Goal: Transaction & Acquisition: Purchase product/service

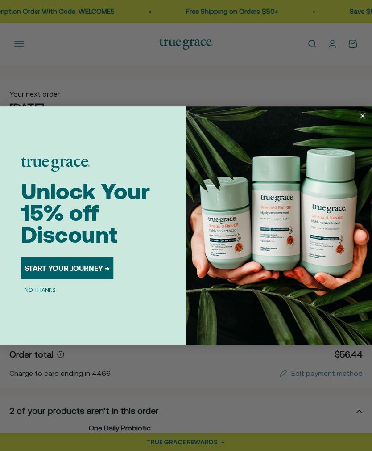
click at [360, 117] on circle "Close dialog" at bounding box center [363, 115] width 13 height 13
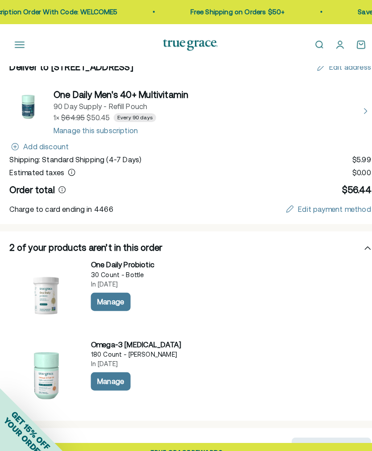
scroll to position [172, 0]
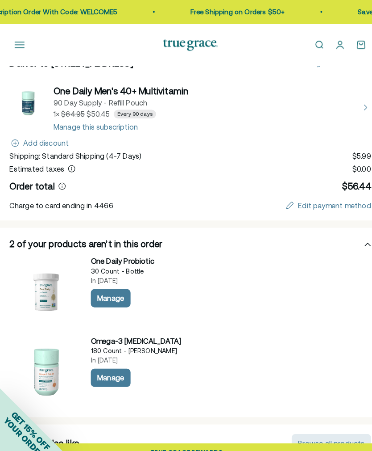
click at [115, 372] on div "Manage" at bounding box center [108, 368] width 26 height 7
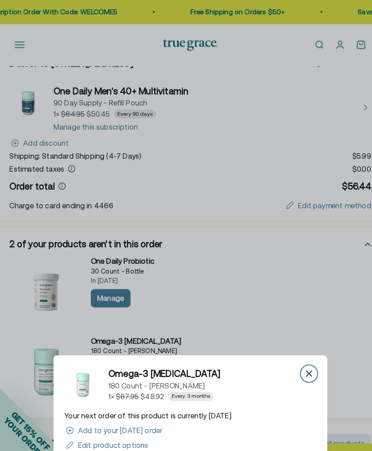
click at [303, 372] on div "Close" at bounding box center [302, 365] width 14 height 14
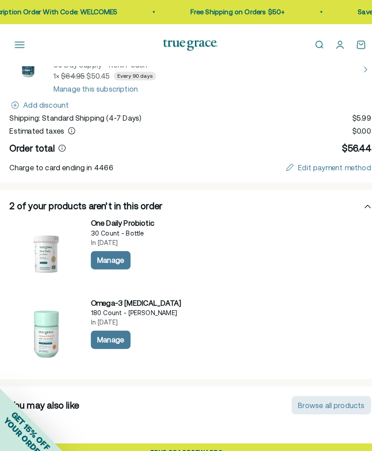
scroll to position [215, 0]
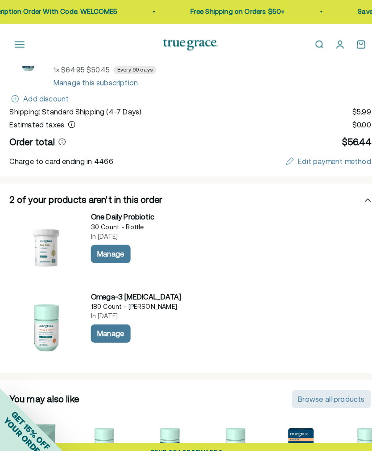
click at [113, 327] on div "Manage" at bounding box center [108, 325] width 26 height 7
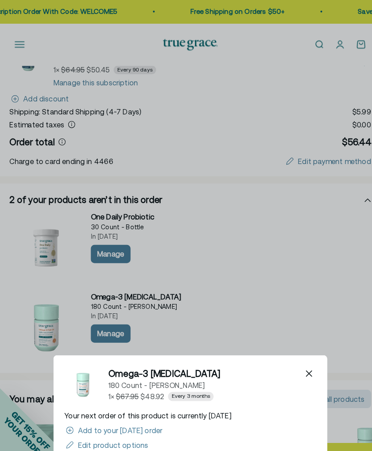
click at [159, 424] on div "Add to your [DATE] order" at bounding box center [117, 420] width 83 height 7
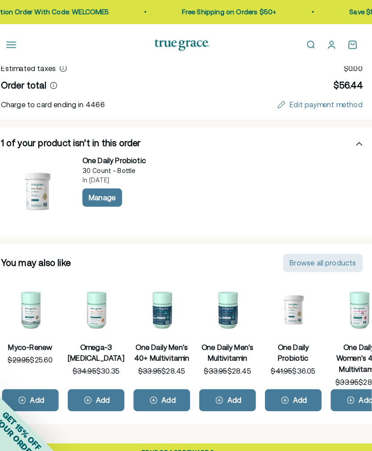
scroll to position [0, 386]
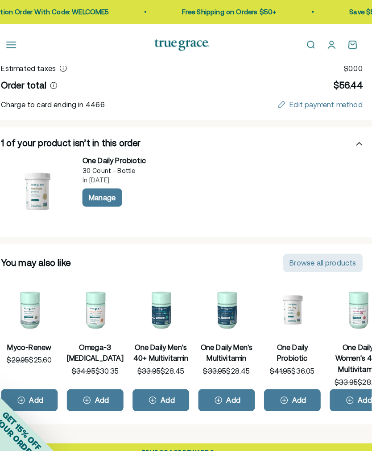
click at [301, 255] on div "Browse all products" at bounding box center [324, 256] width 65 height 7
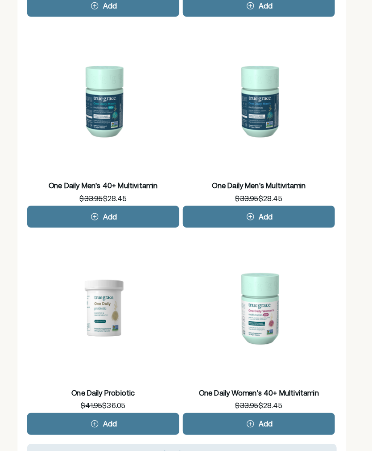
scroll to position [912, 0]
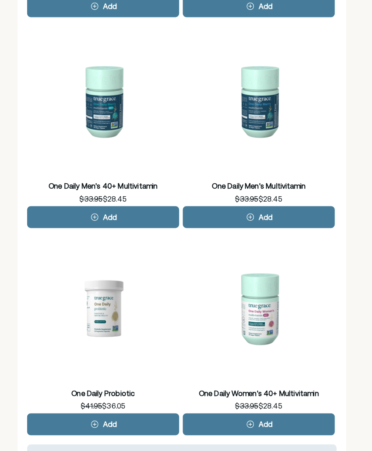
click at [169, 445] on div "Load more" at bounding box center [186, 442] width 35 height 7
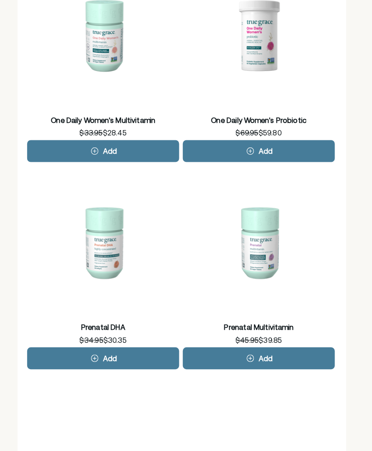
scroll to position [1386, 0]
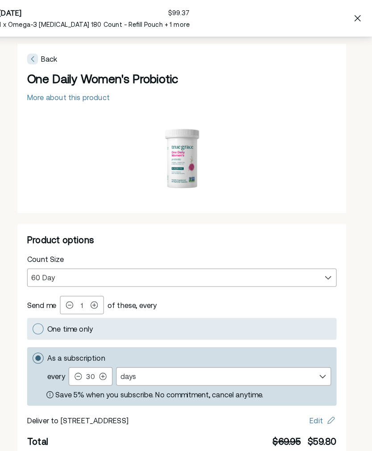
scroll to position [1608, 0]
click at [38, 55] on div "Back" at bounding box center [49, 57] width 29 height 11
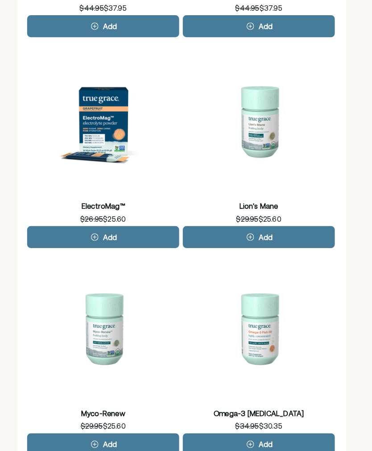
scroll to position [474, 0]
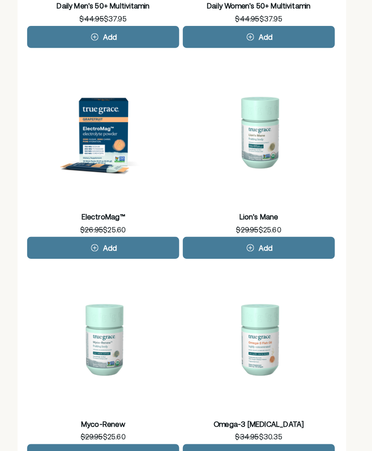
click at [98, 125] on button "ElectroMag™" at bounding box center [109, 128] width 149 height 149
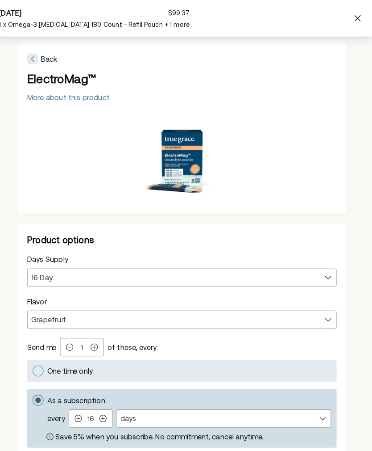
click at [94, 97] on div "More about this product" at bounding box center [75, 95] width 81 height 7
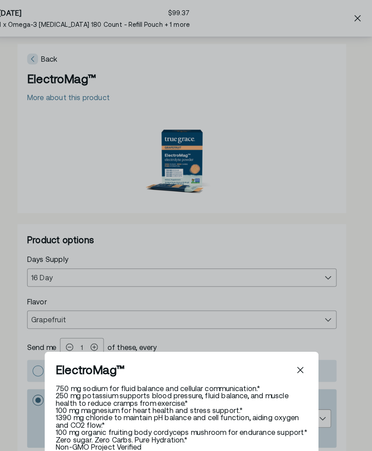
click at [76, 137] on div "Back ElectroMag™ 750 mg sodium for fluid balance and cellular communication.* 2…" at bounding box center [186, 225] width 372 height 451
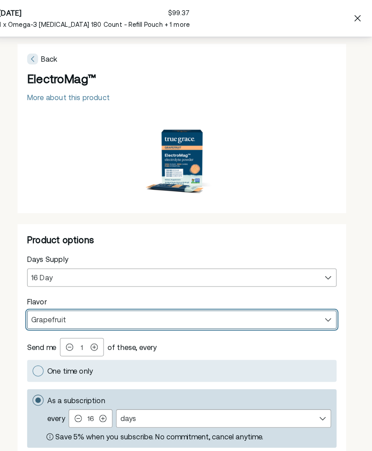
click at [41, 315] on select "Grapefruit Lemon Lime Watermelon" at bounding box center [186, 312] width 302 height 17
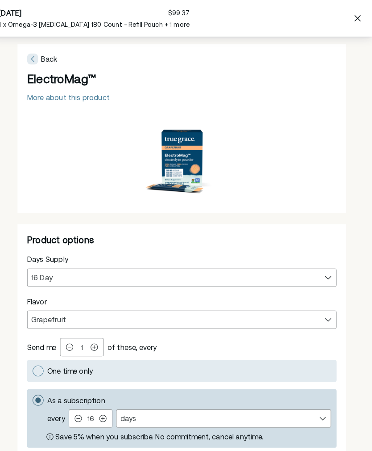
click at [48, 54] on span "Back" at bounding box center [56, 58] width 16 height 8
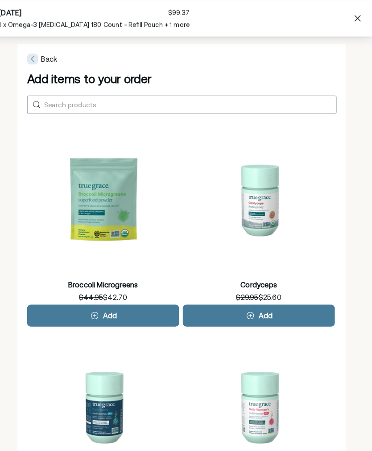
click at [44, 19] on div "[DATE] $99.37 1 x Omega-3 [MEDICAL_DATA] 180 Count - Refill Pouch + 1 more" at bounding box center [100, 17] width 187 height 21
click at [48, 56] on span "Back" at bounding box center [56, 58] width 16 height 8
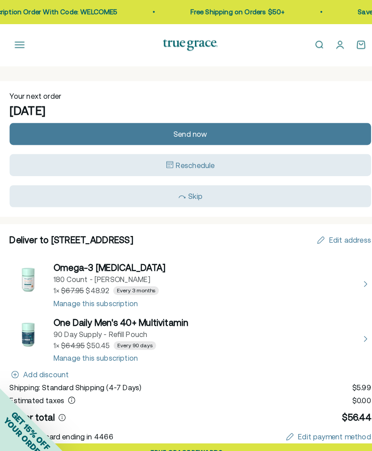
click at [20, 44] on button "Open navigation menu" at bounding box center [19, 44] width 10 height 10
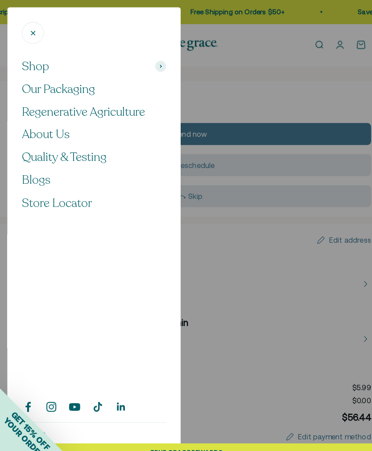
click at [158, 65] on icon at bounding box center [156, 64] width 1 height 3
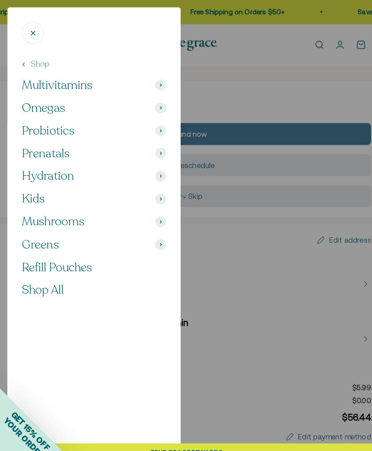
click at [155, 171] on span at bounding box center [157, 172] width 11 height 11
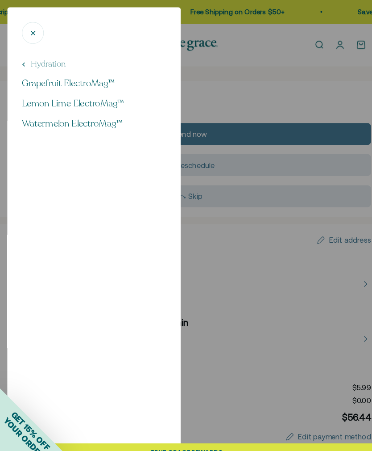
click at [105, 123] on span "Watermelon ElectroMag™" at bounding box center [70, 121] width 99 height 12
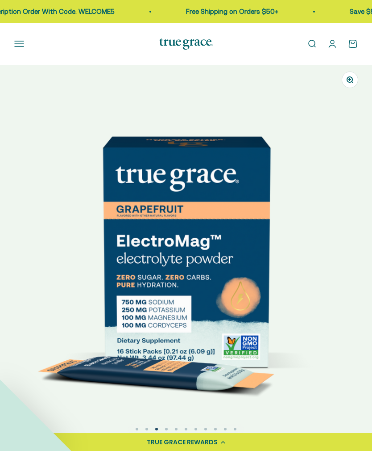
select select "3"
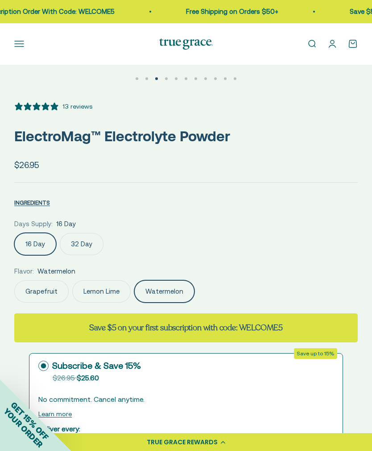
scroll to position [347, 0]
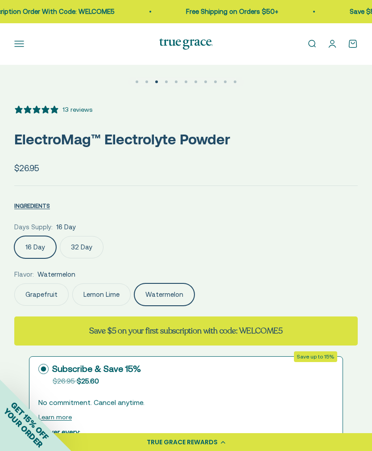
click at [88, 114] on div "13 reviews" at bounding box center [78, 110] width 30 height 10
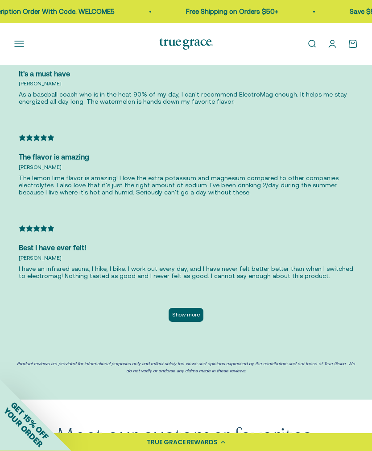
scroll to position [2887, 0]
click at [186, 310] on button "Show more" at bounding box center [186, 315] width 35 height 14
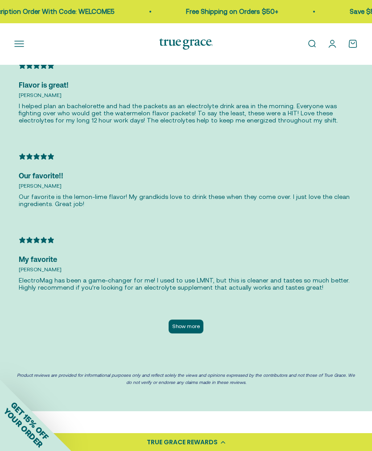
scroll to position [3308, 0]
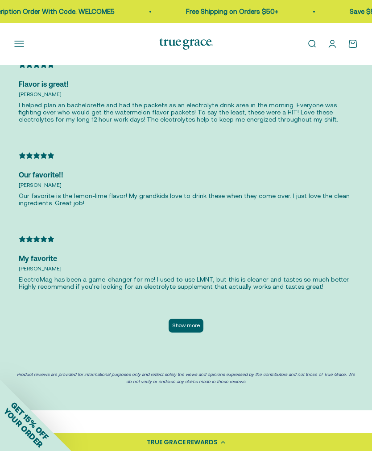
click at [189, 318] on button "Show more" at bounding box center [186, 325] width 35 height 14
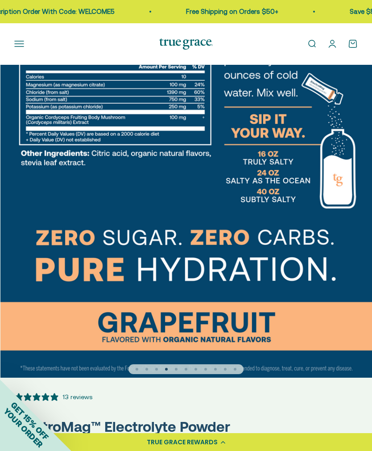
scroll to position [0, 1120]
